Goal: Transaction & Acquisition: Purchase product/service

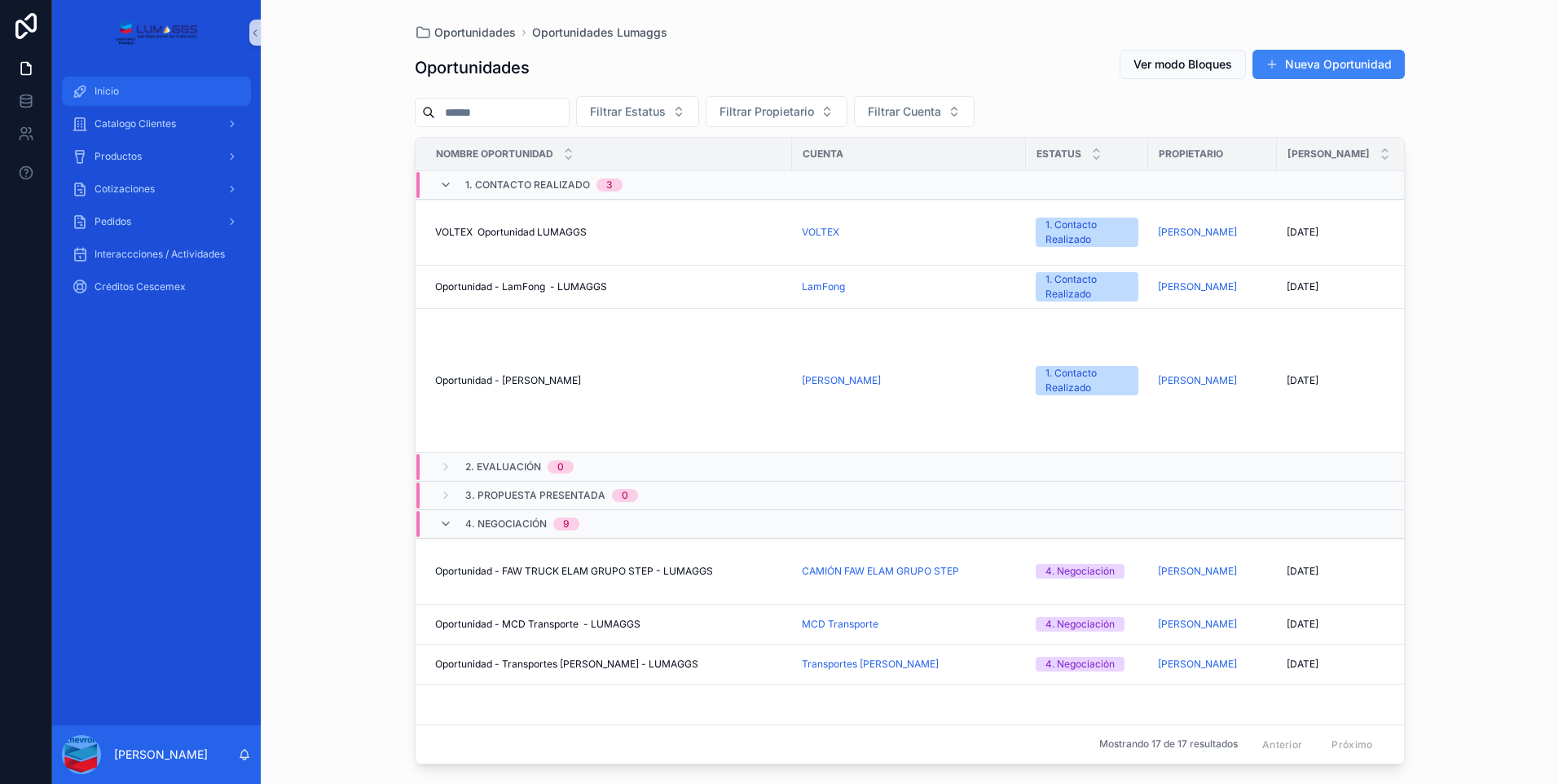
click at [113, 92] on span "Inicio" at bounding box center [106, 91] width 24 height 13
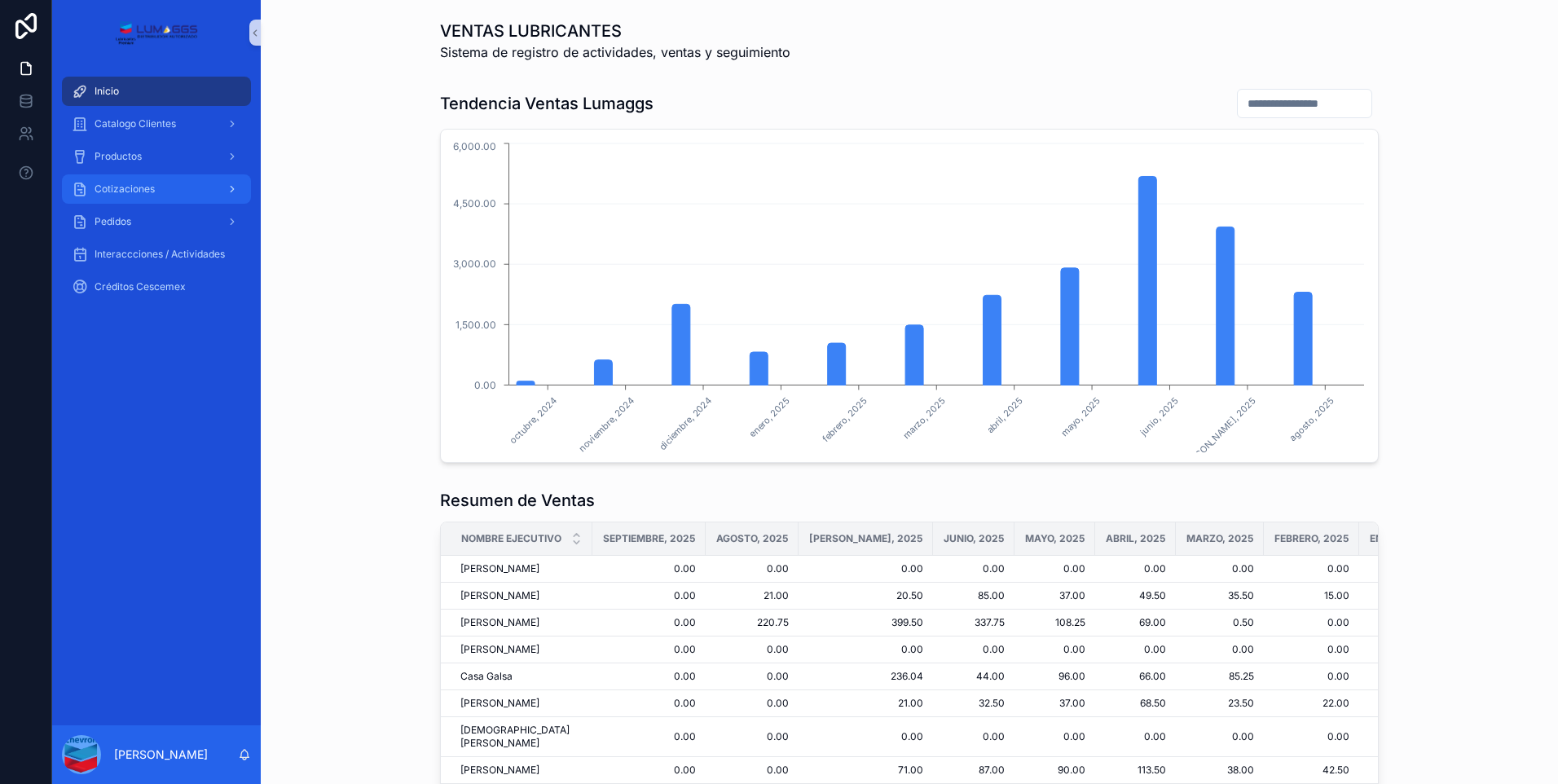
click at [136, 190] on span "Cotizaciones" at bounding box center [125, 189] width 61 height 13
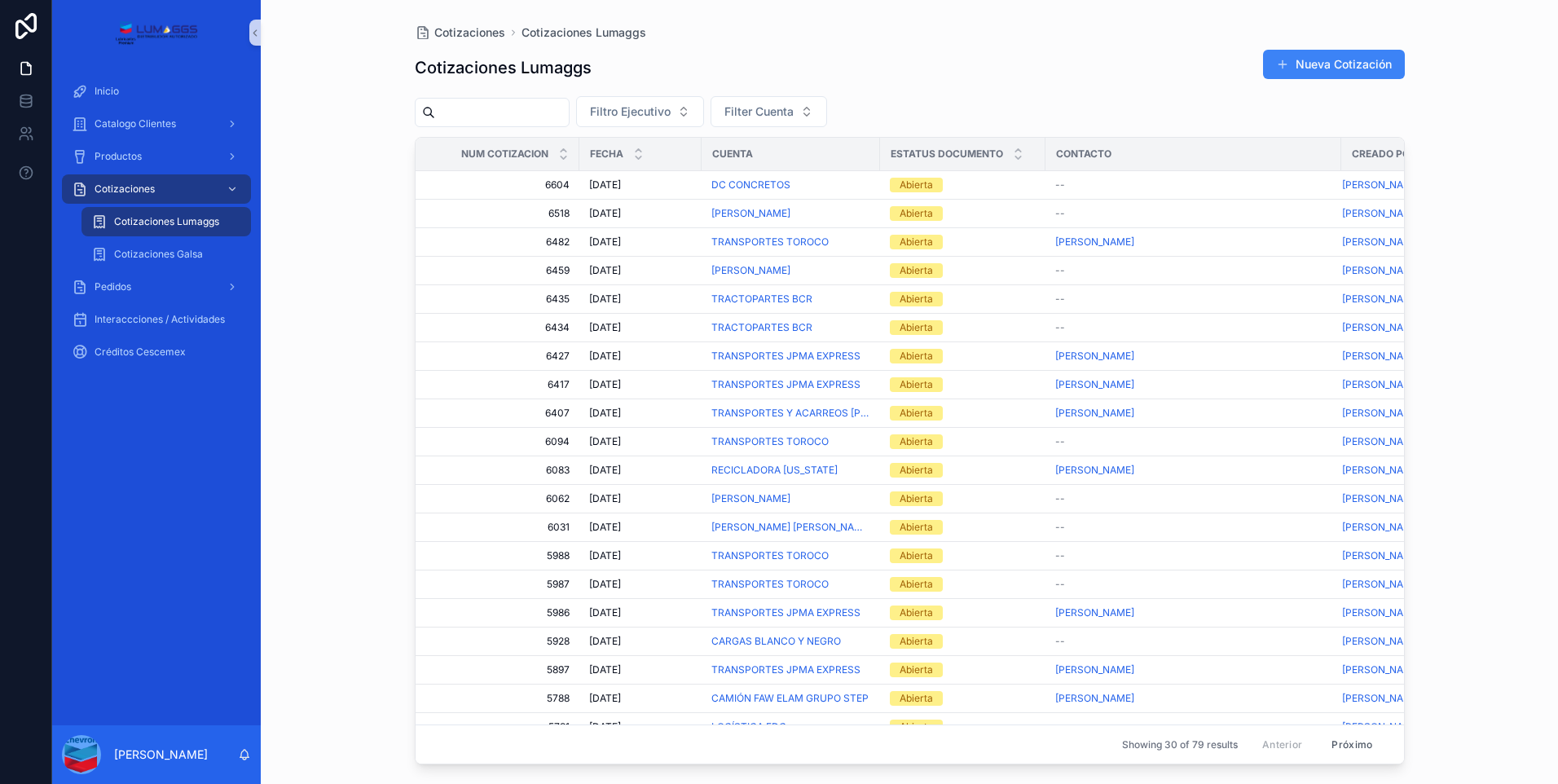
click at [184, 222] on span "Cotizaciones Lumaggs" at bounding box center [166, 221] width 105 height 13
click at [918, 187] on div "Abierta" at bounding box center [916, 184] width 34 height 14
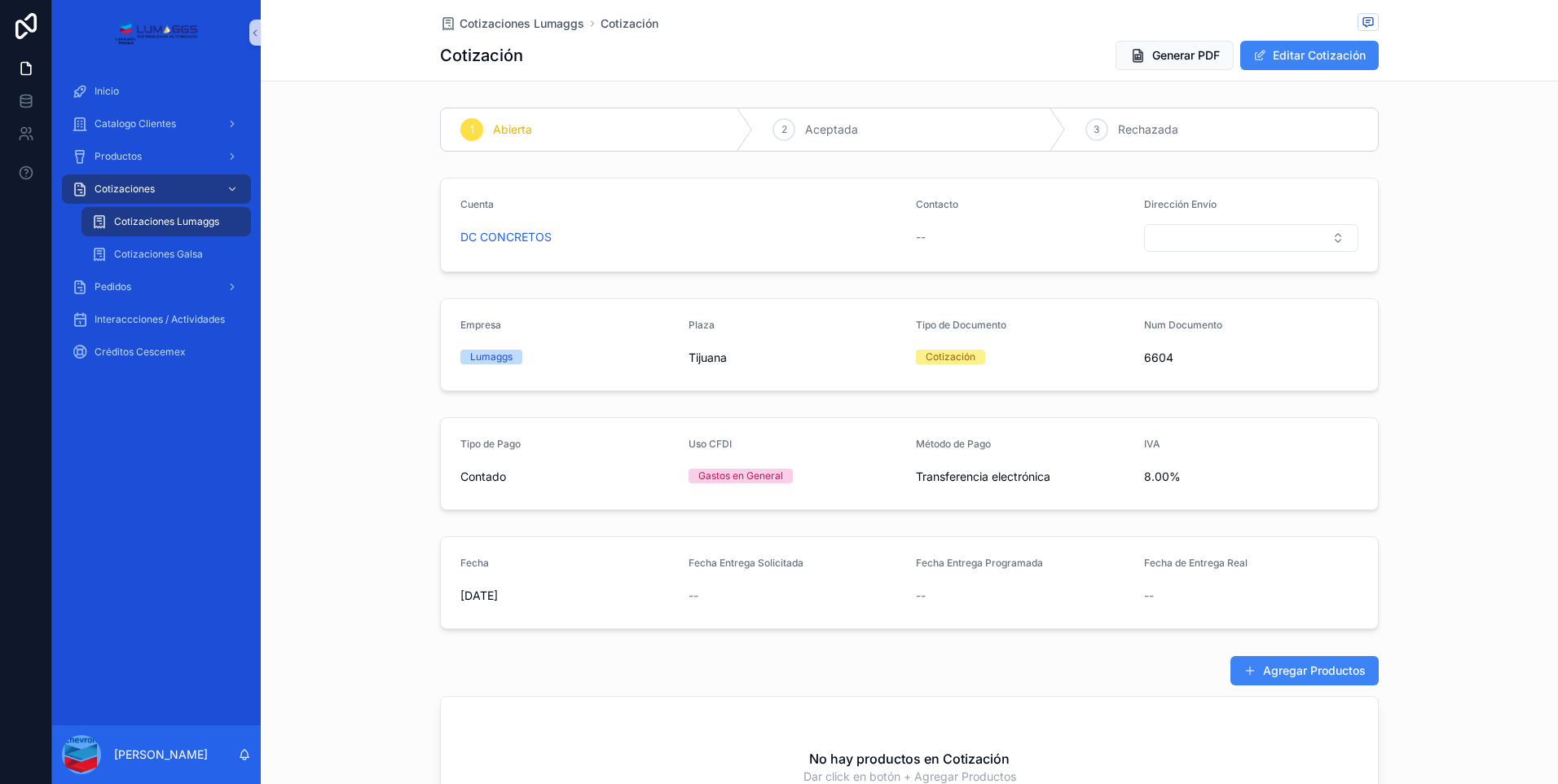
click at [1324, 670] on font "Agregar Productos" at bounding box center [1315, 670] width 103 height 16
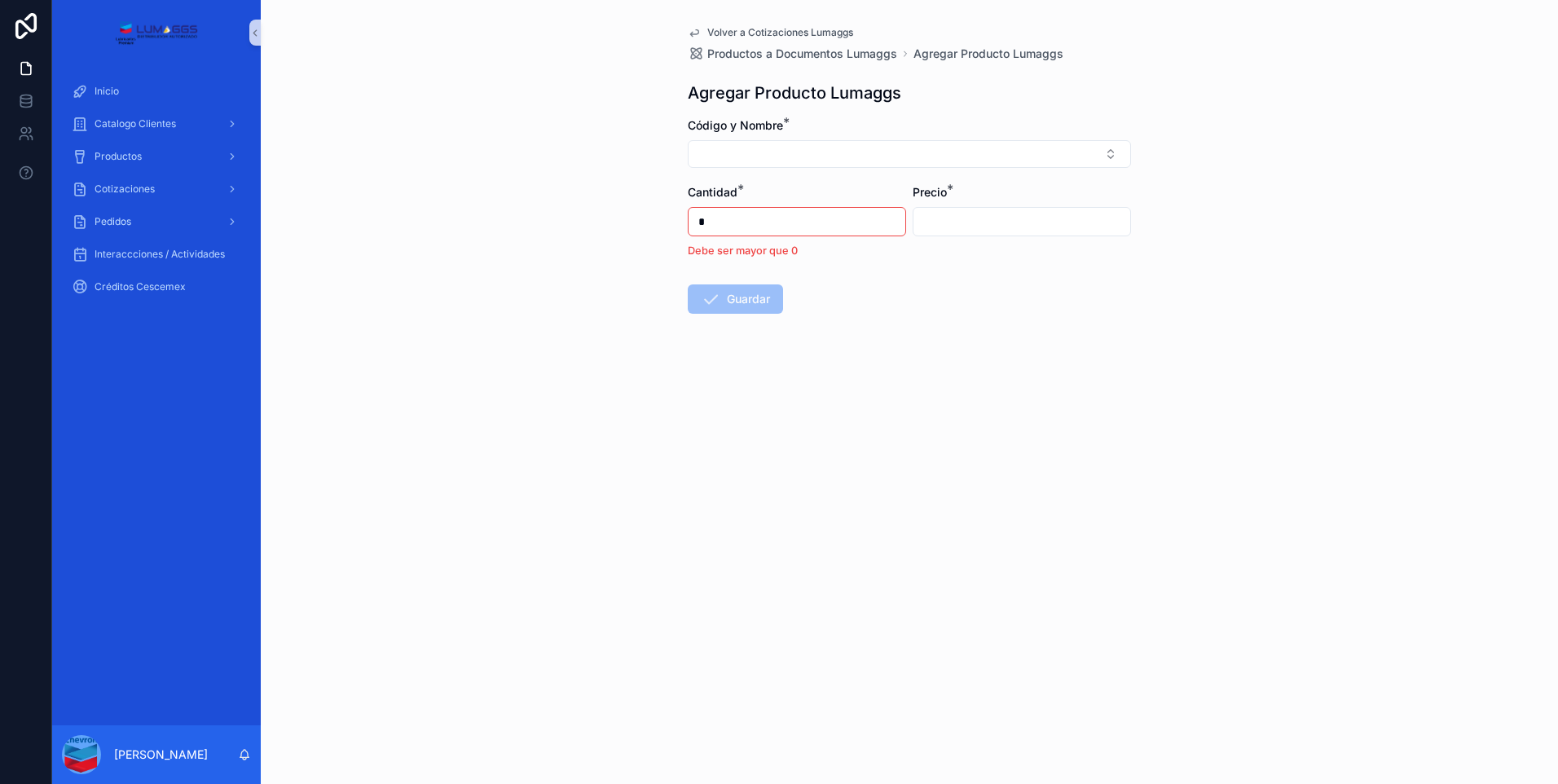
click at [1008, 168] on form "Código y Nombre * Cantidad * * Debe ser mayor que 0 Precio * Guardar" at bounding box center [910, 267] width 443 height 301
click at [979, 157] on button "Seleccionar botón" at bounding box center [910, 153] width 443 height 28
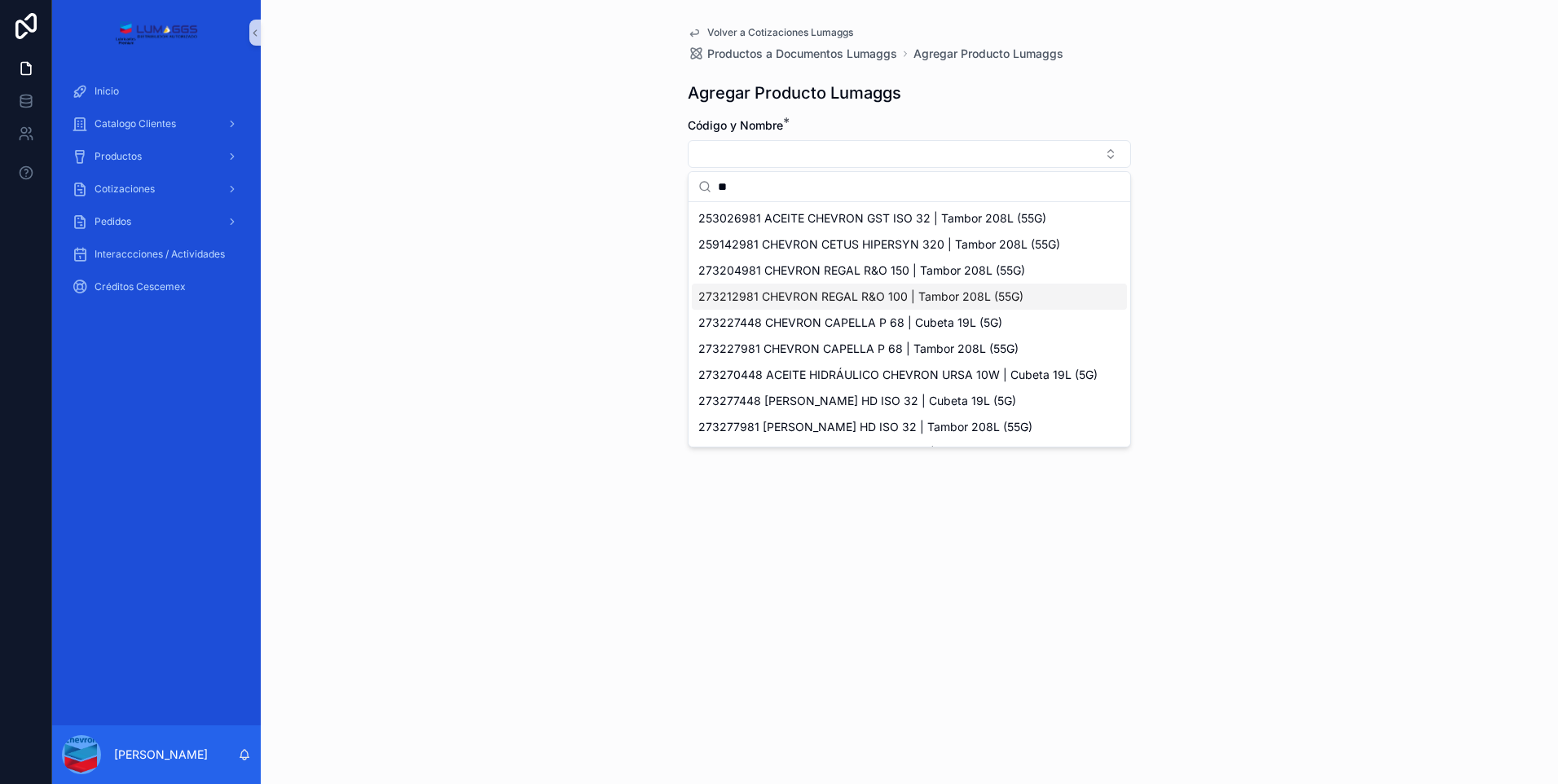
type input "**"
click at [1287, 136] on div "Volver a Cotizaciones Lumaggs Productos a Documentos Lumaggs Agregar Producto L…" at bounding box center [910, 392] width 1298 height 784
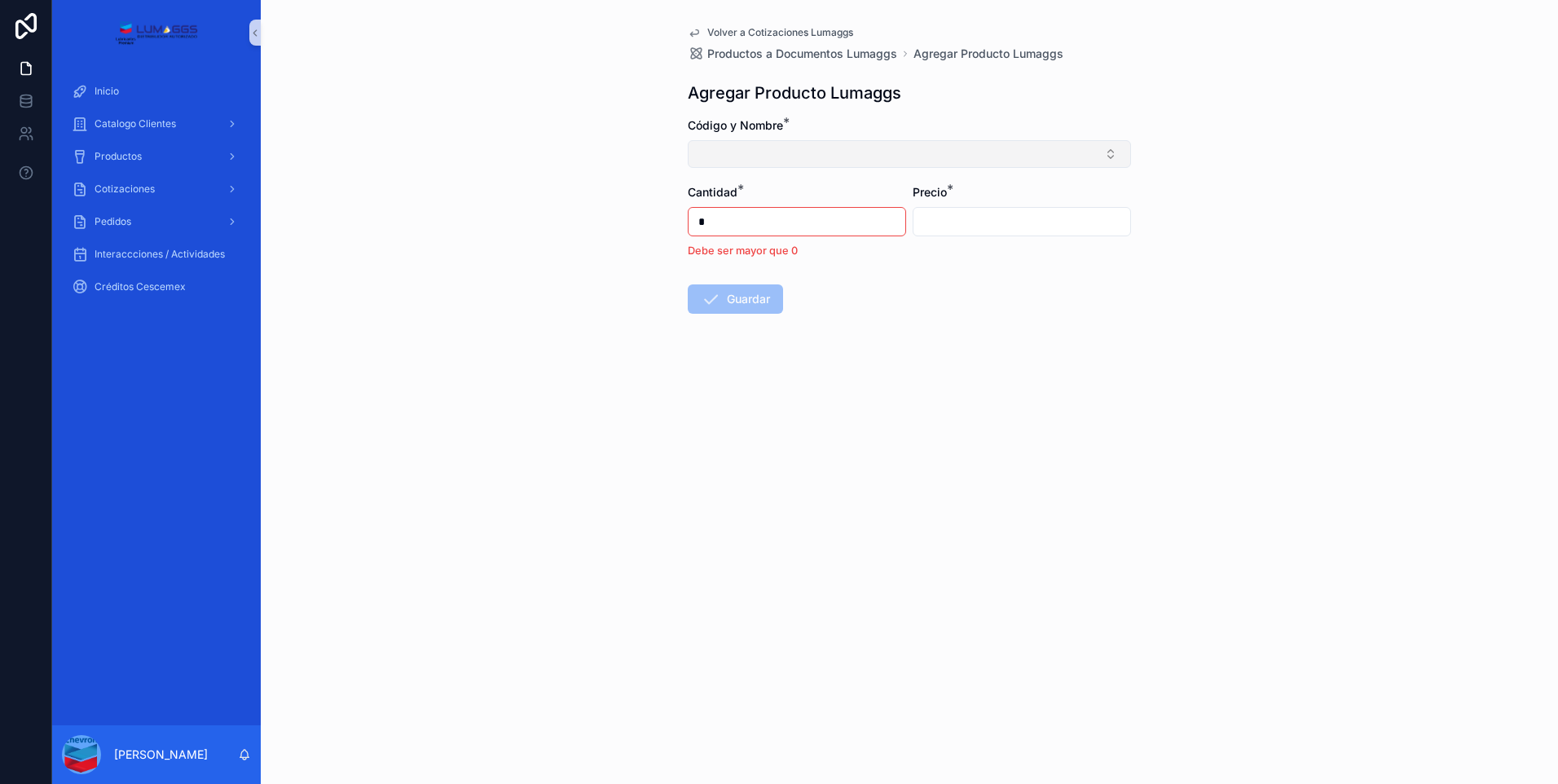
click at [1088, 154] on button "Seleccionar botón" at bounding box center [910, 153] width 443 height 28
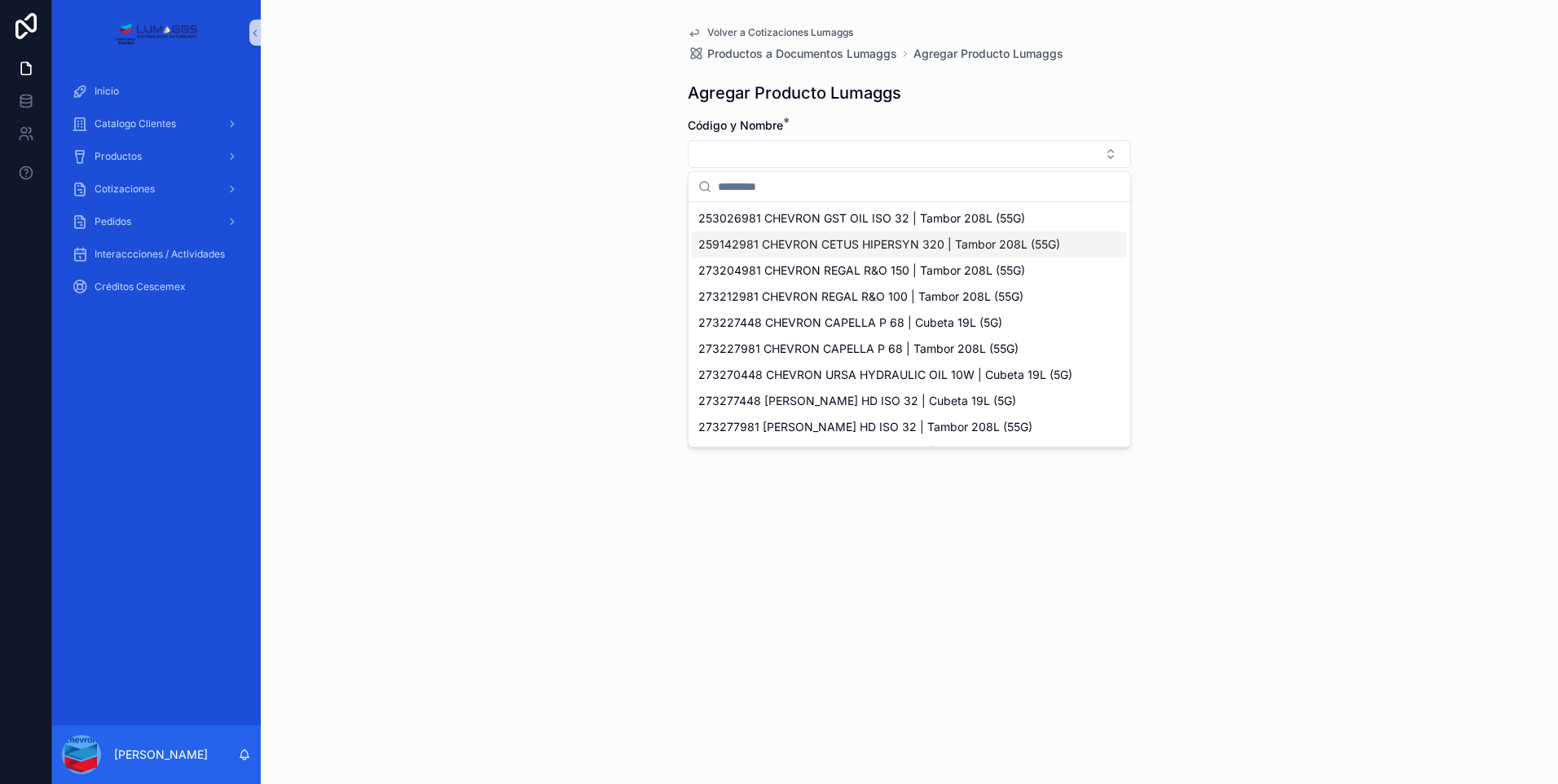
click at [884, 248] on span "259142981 CHEVRON CETUS HIPERSYN 320 | Tambor 208L (55G)" at bounding box center [879, 244] width 362 height 16
type input "**********"
